Goal: Find specific page/section: Find specific page/section

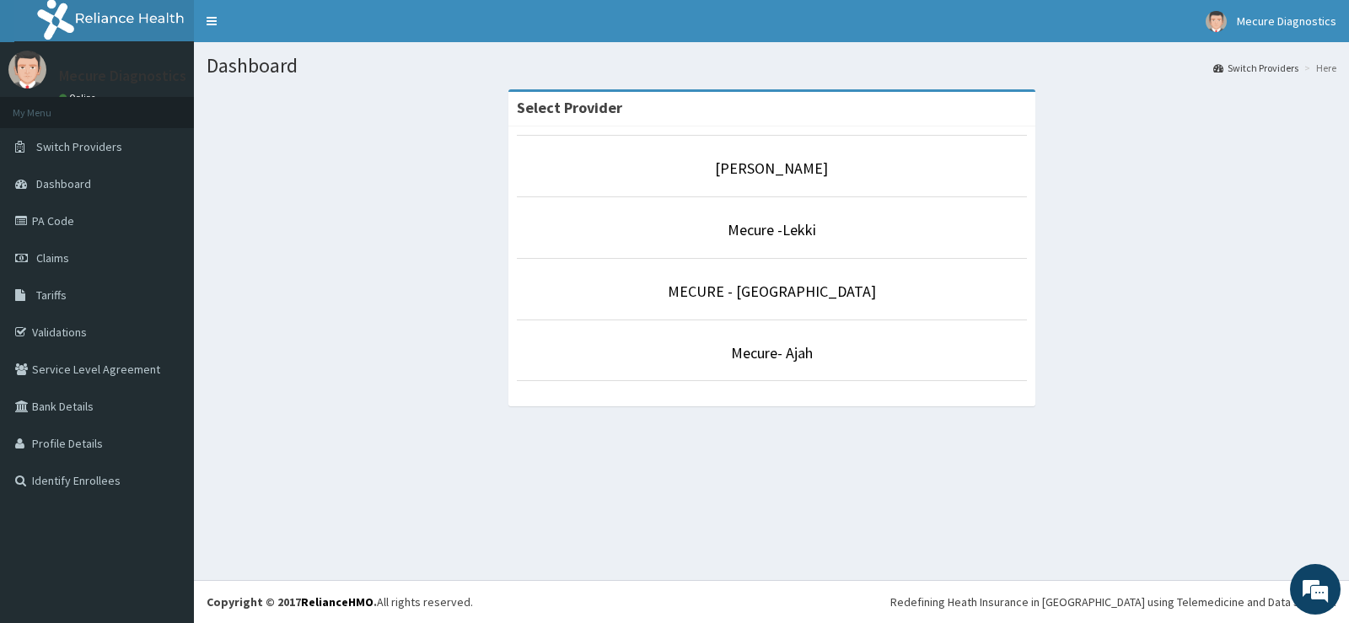
click at [709, 228] on p "Mecure -Lekki" at bounding box center [772, 230] width 510 height 22
click at [774, 226] on link "Mecure -Lekki" at bounding box center [772, 229] width 89 height 19
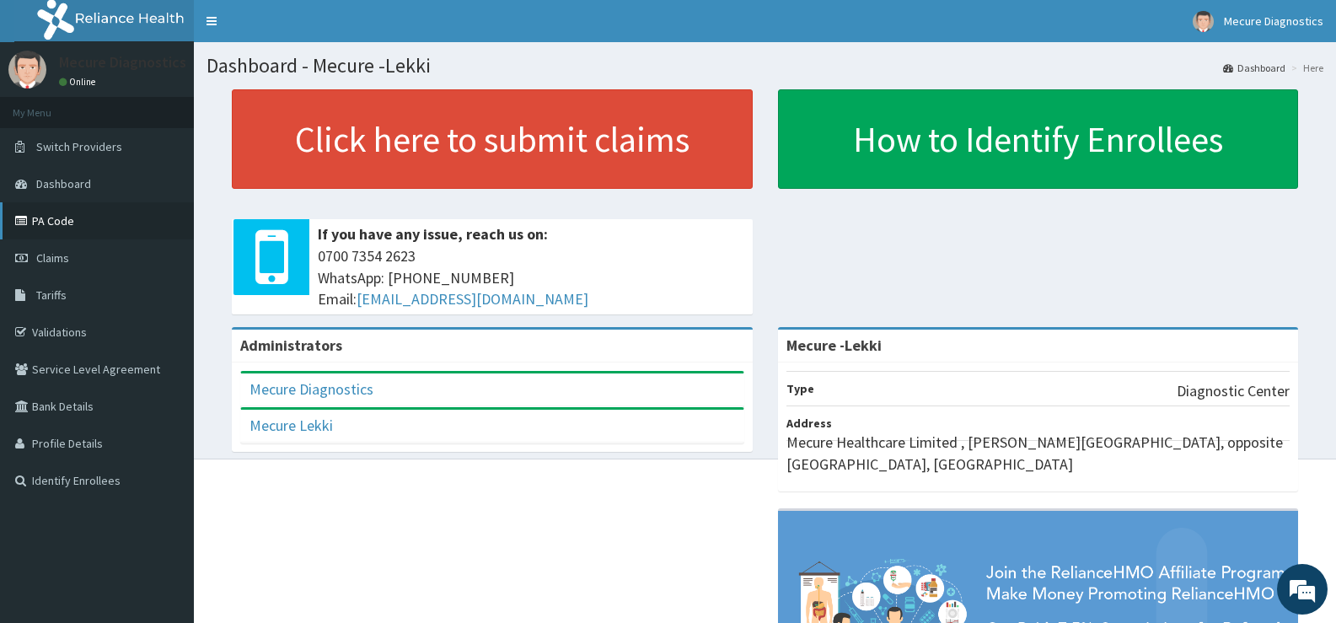
click at [72, 212] on link "PA Code" at bounding box center [97, 220] width 194 height 37
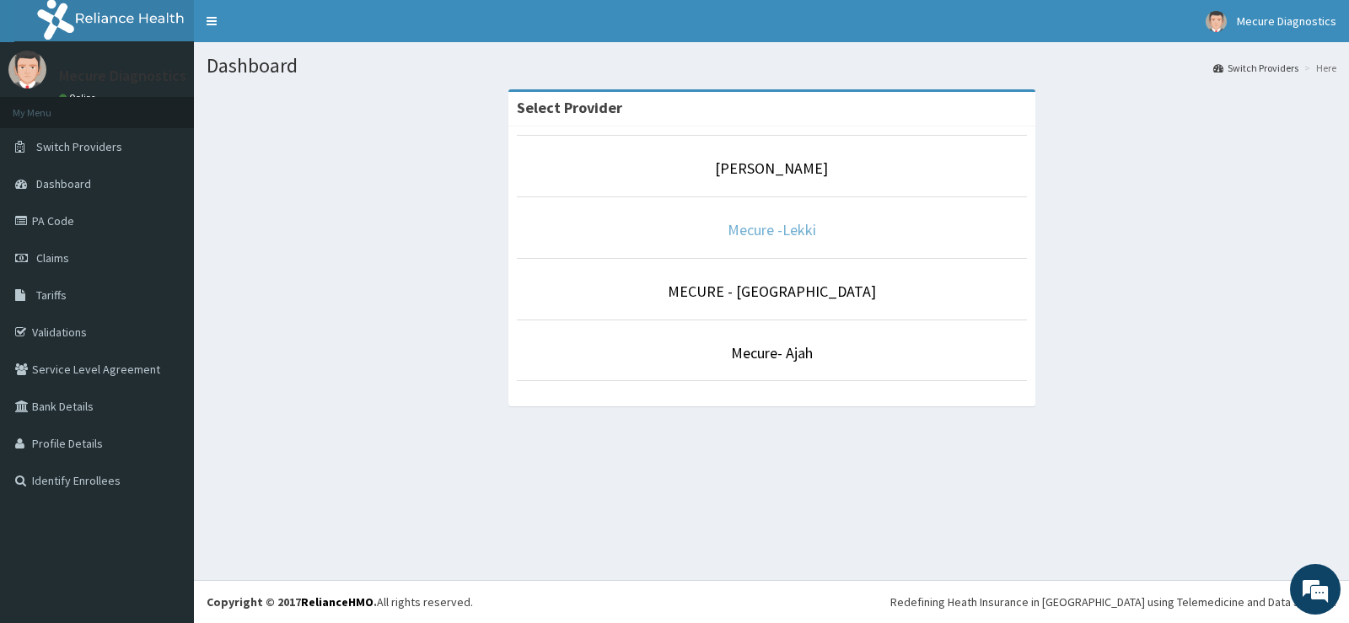
click at [791, 228] on link "Mecure -Lekki" at bounding box center [772, 229] width 89 height 19
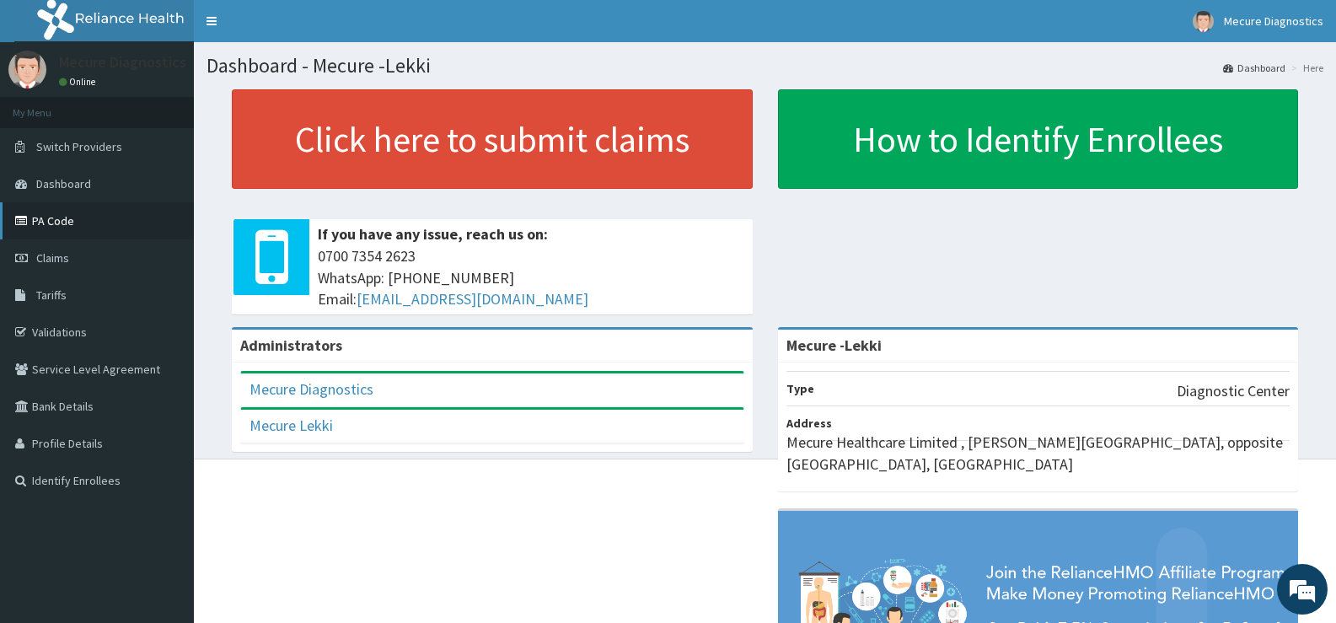
click at [67, 224] on link "PA Code" at bounding box center [97, 220] width 194 height 37
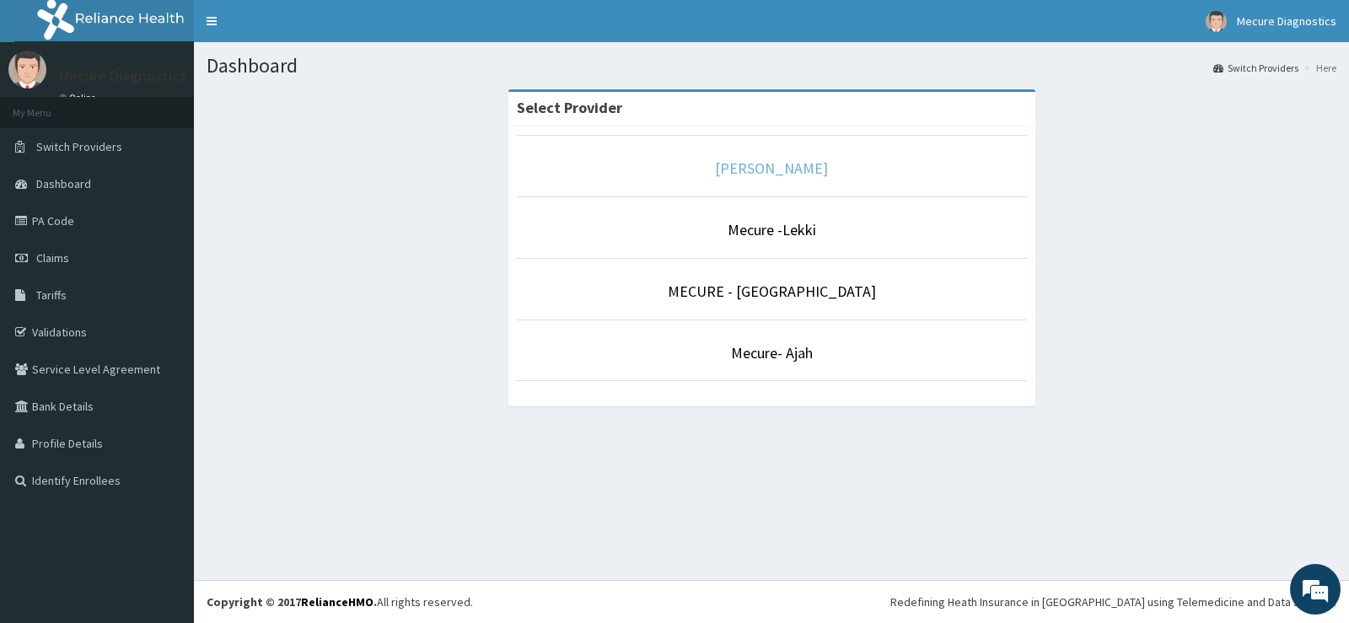
click at [778, 172] on link "[PERSON_NAME]" at bounding box center [771, 168] width 113 height 19
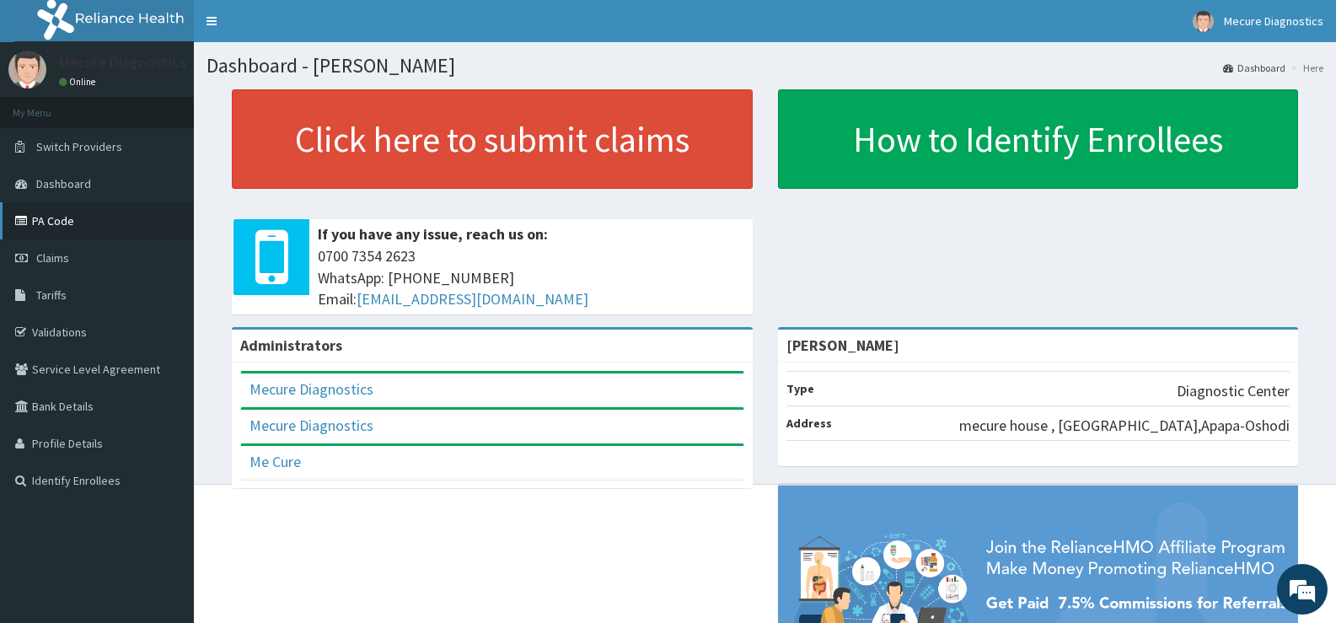
click at [51, 216] on link "PA Code" at bounding box center [97, 220] width 194 height 37
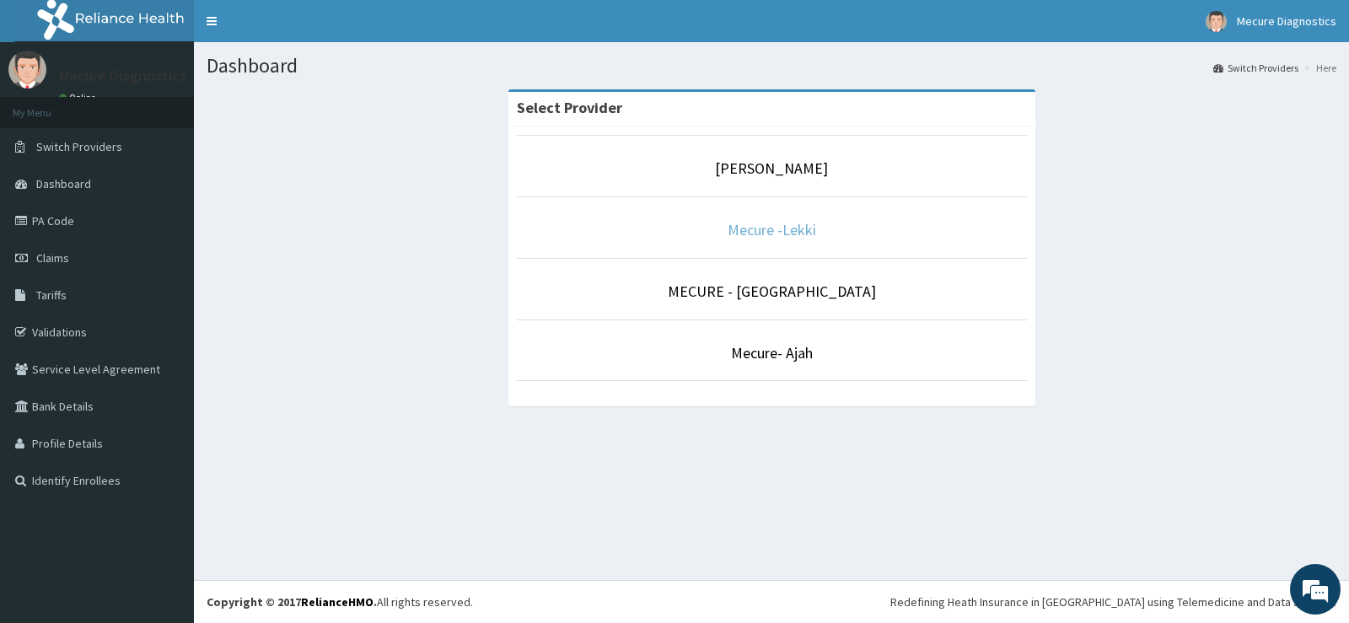
click at [779, 237] on link "Mecure -Lekki" at bounding box center [772, 229] width 89 height 19
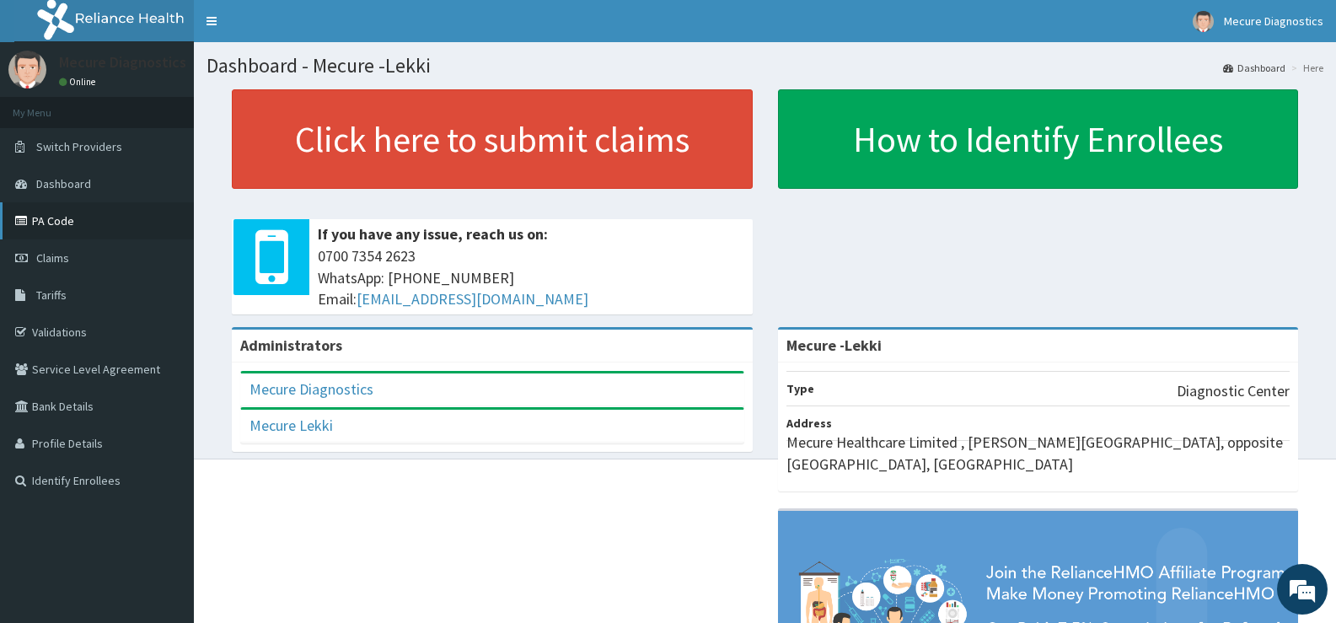
click at [39, 213] on link "PA Code" at bounding box center [97, 220] width 194 height 37
